Goal: Task Accomplishment & Management: Complete application form

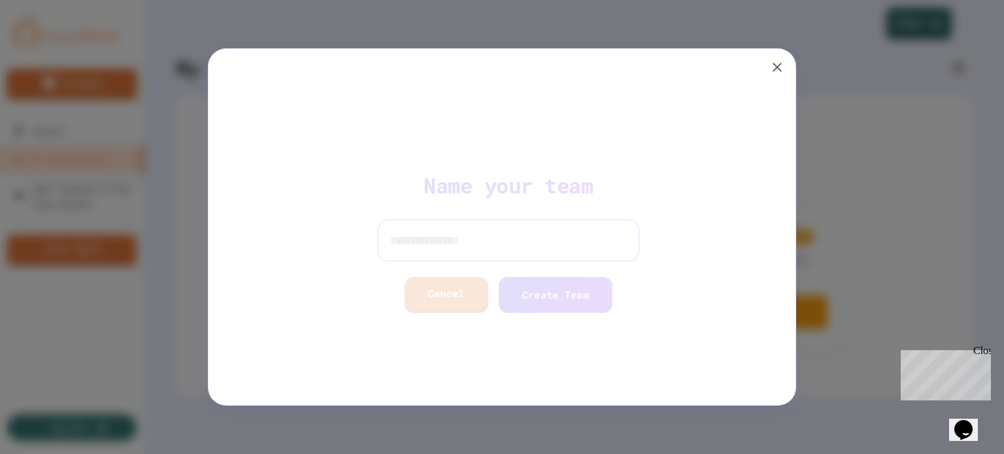
click at [420, 243] on input at bounding box center [502, 241] width 262 height 42
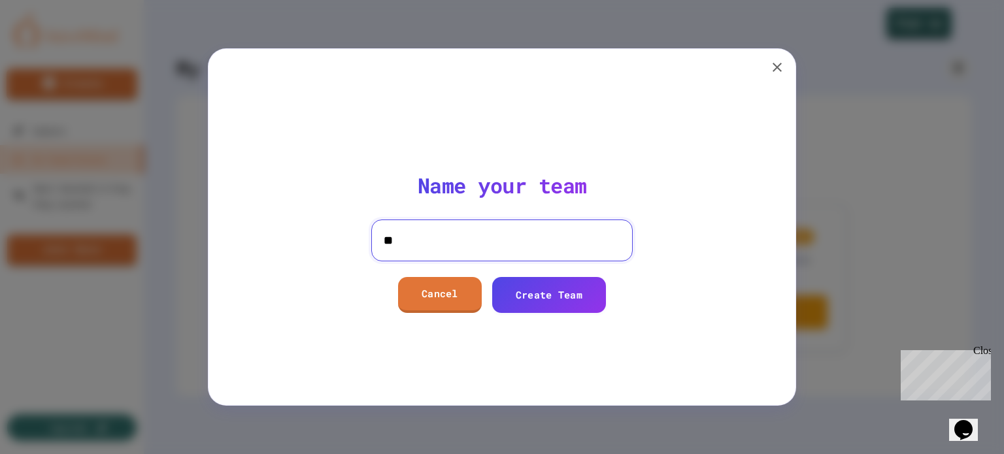
type input "*"
type input "*****"
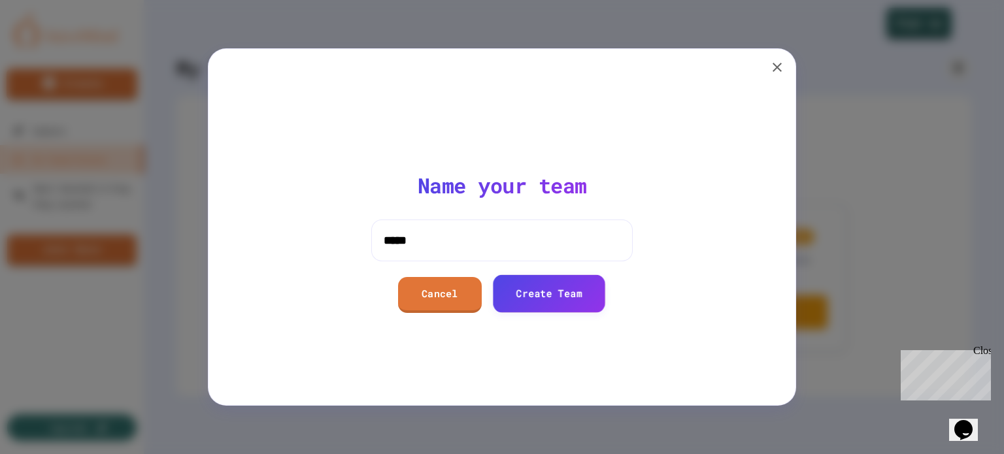
click at [531, 301] on link "Create Team" at bounding box center [549, 293] width 112 height 37
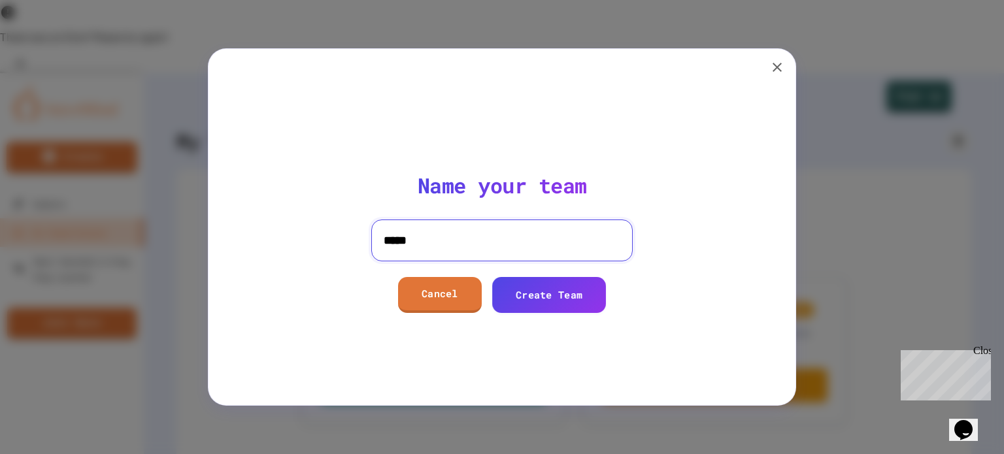
click at [450, 242] on input "*****" at bounding box center [502, 241] width 262 height 42
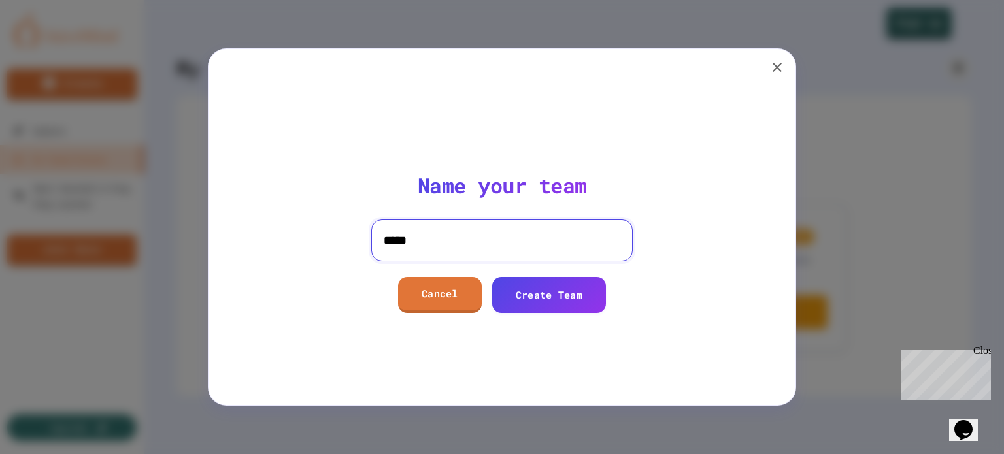
drag, startPoint x: 450, startPoint y: 242, endPoint x: 383, endPoint y: 243, distance: 66.7
click at [383, 243] on input "*****" at bounding box center [502, 241] width 262 height 42
click at [773, 62] on icon "button" at bounding box center [778, 67] width 16 height 16
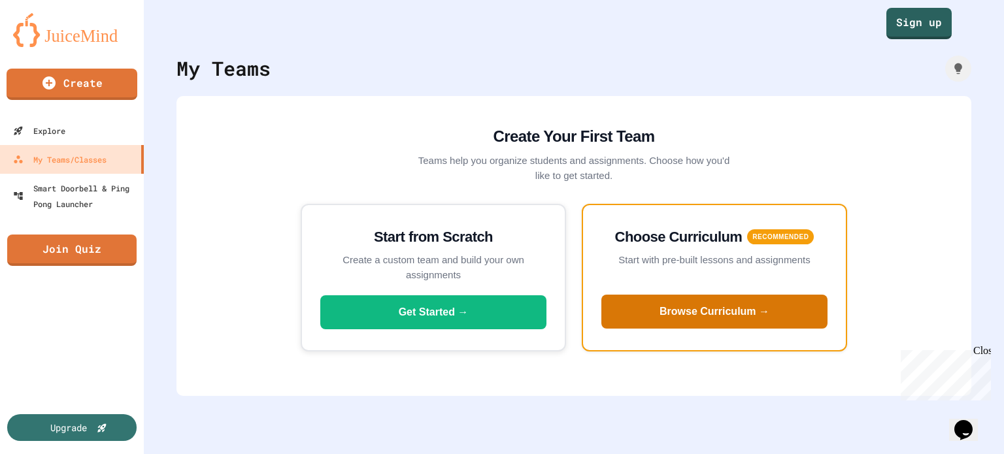
click at [719, 316] on button "Browse Curriculum →" at bounding box center [714, 312] width 226 height 34
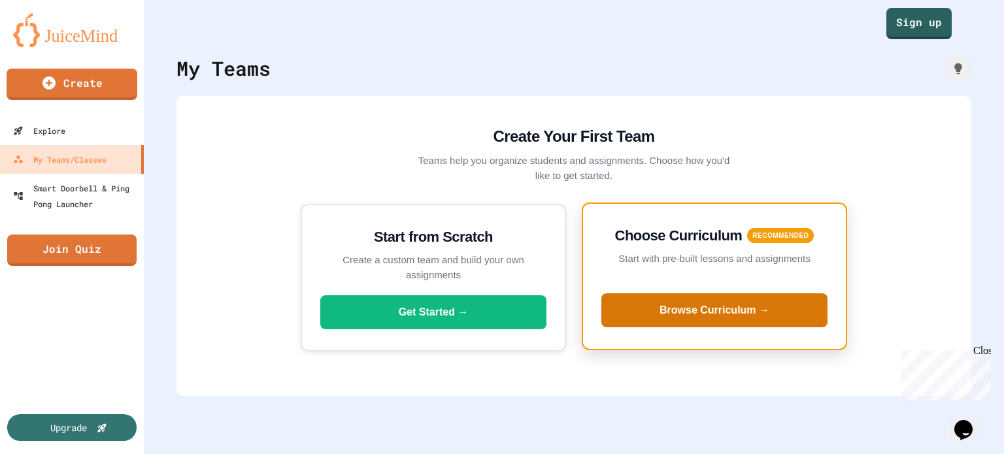
click at [681, 312] on button "Browse Curriculum →" at bounding box center [714, 311] width 226 height 34
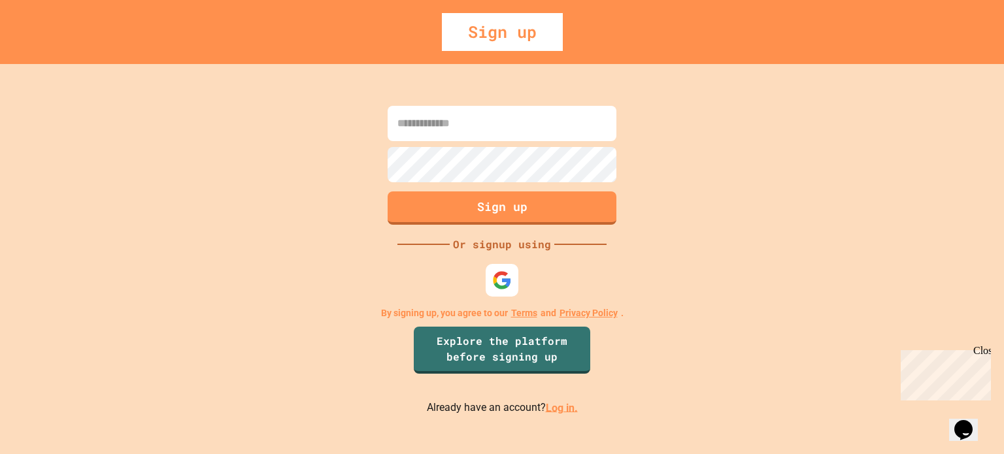
click at [452, 127] on input at bounding box center [502, 123] width 229 height 35
click at [505, 276] on img at bounding box center [503, 280] width 22 height 22
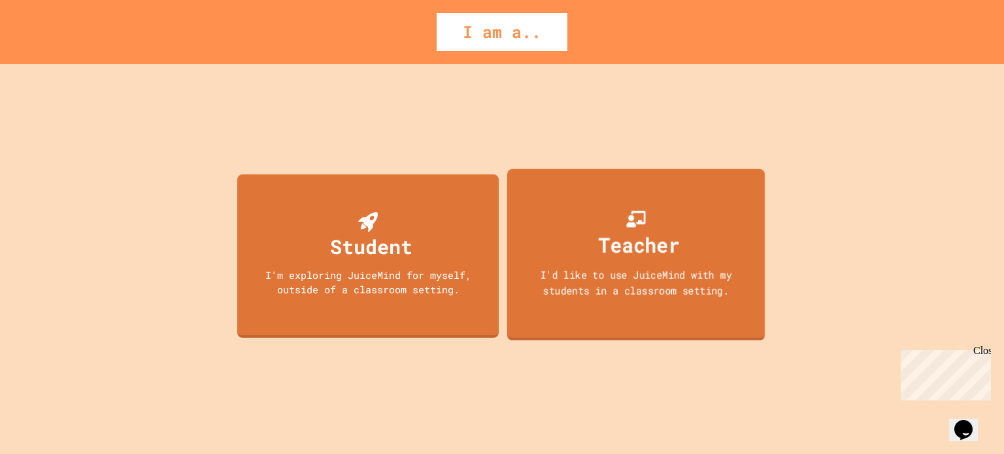
click at [659, 256] on div "Teacher" at bounding box center [639, 244] width 81 height 31
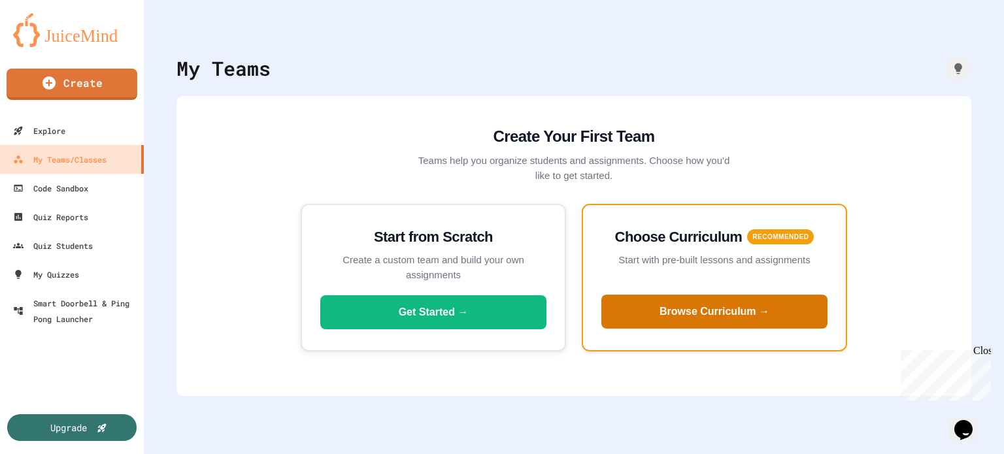
click at [674, 304] on button "Browse Curriculum →" at bounding box center [714, 312] width 226 height 34
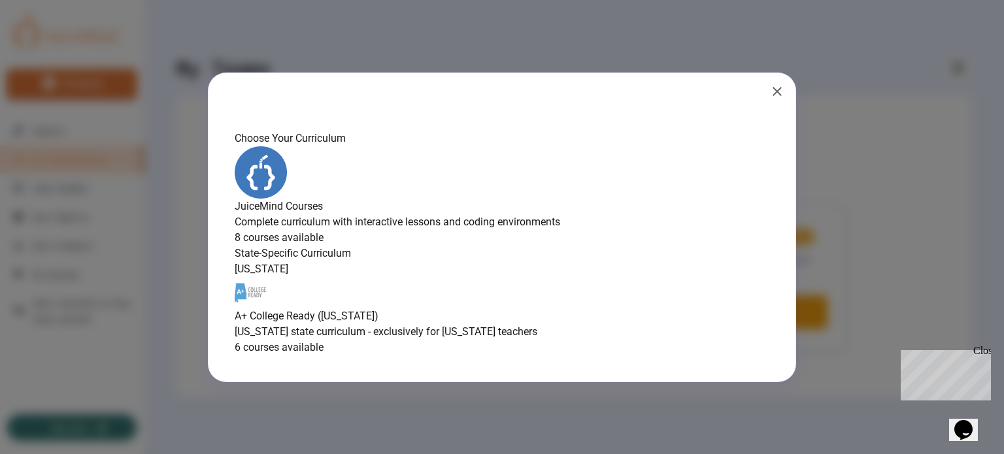
scroll to position [109, 0]
click at [471, 324] on h6 "A+ College Ready ([US_STATE])" at bounding box center [502, 317] width 535 height 16
click at [492, 324] on h6 "A+ College Ready ([US_STATE])" at bounding box center [502, 317] width 535 height 16
click at [16, 454] on icon "button" at bounding box center [8, 463] width 16 height 16
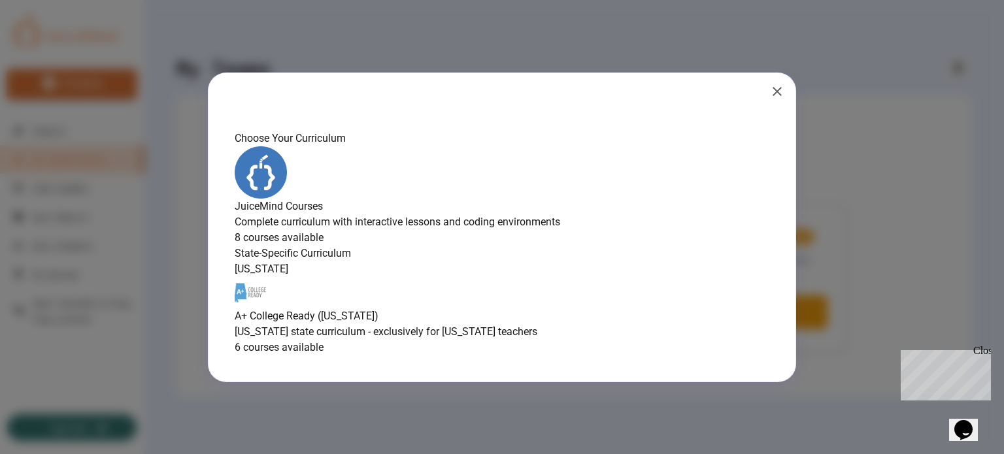
click at [520, 148] on div "JuiceMind Courses Complete curriculum with interactive lessons and coding envir…" at bounding box center [502, 195] width 535 height 99
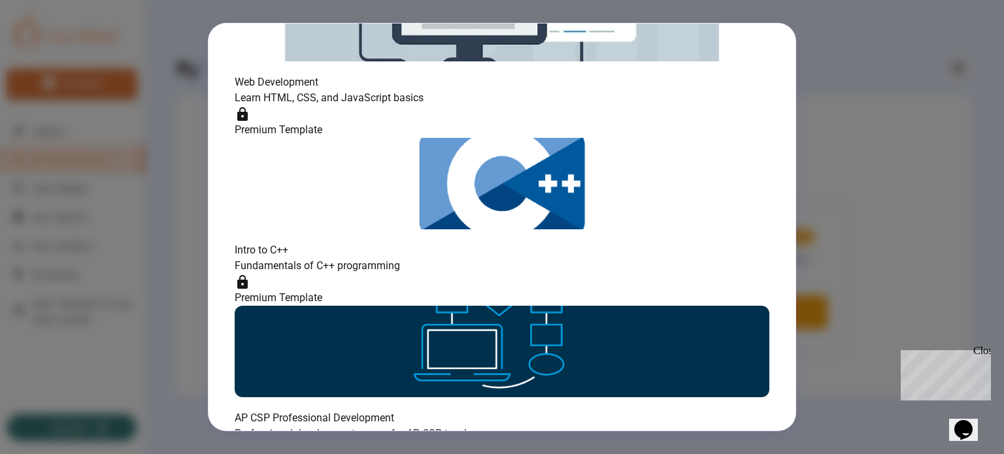
scroll to position [649, 0]
